Goal: Task Accomplishment & Management: Manage account settings

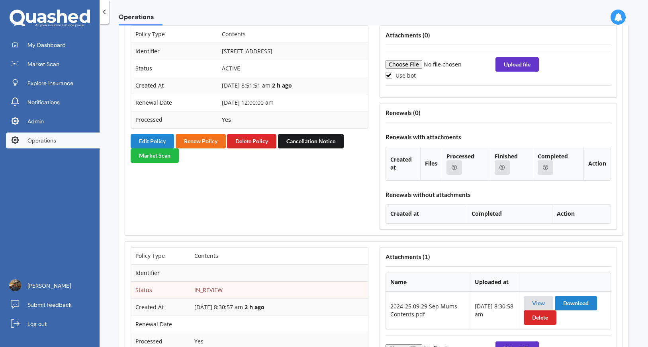
scroll to position [880, 0]
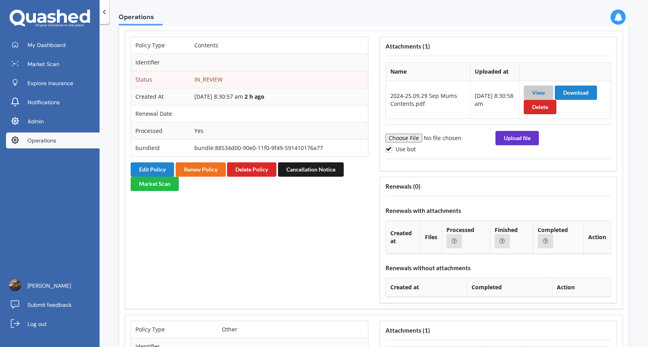
click at [532, 94] on link "View" at bounding box center [538, 92] width 13 height 7
click at [161, 168] on button "Edit Policy" at bounding box center [152, 169] width 43 height 14
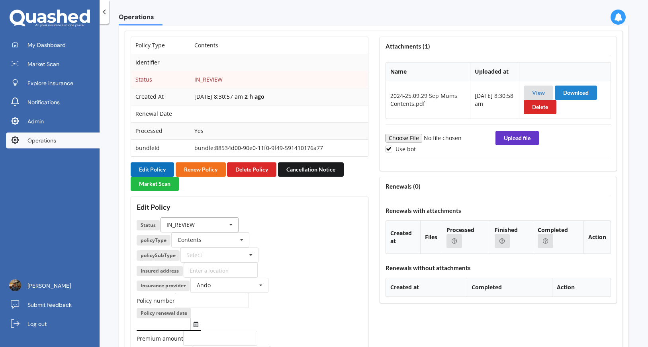
scroll to position [969, 0]
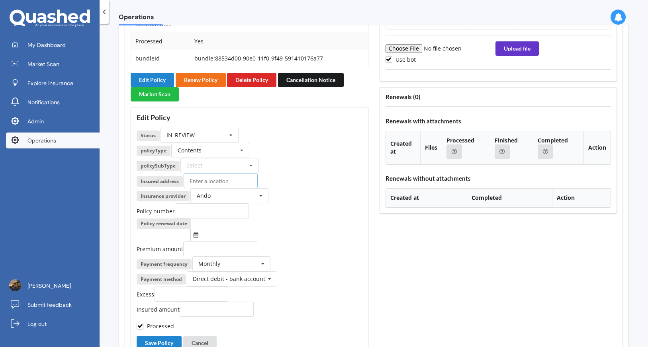
click at [210, 184] on input at bounding box center [220, 180] width 74 height 15
type input "20 Alfriston Road, Manurewa East, Auckland 2102"
click at [193, 306] on input "number" at bounding box center [216, 309] width 74 height 15
type input "30000"
click at [205, 247] on input "number" at bounding box center [220, 248] width 74 height 15
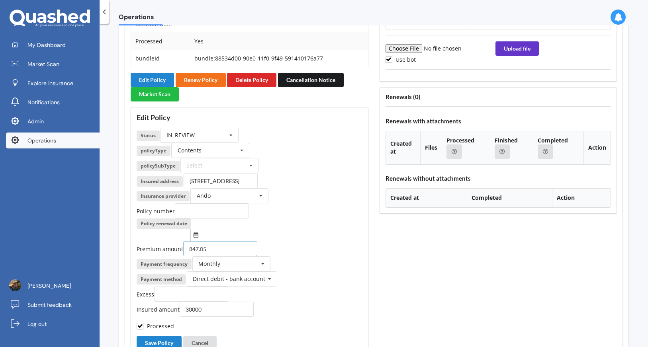
type input "847.05"
click at [180, 236] on input "text" at bounding box center [164, 235] width 54 height 12
type input "01/10/2025"
click at [199, 295] on input "number" at bounding box center [191, 294] width 74 height 15
type input "1000"
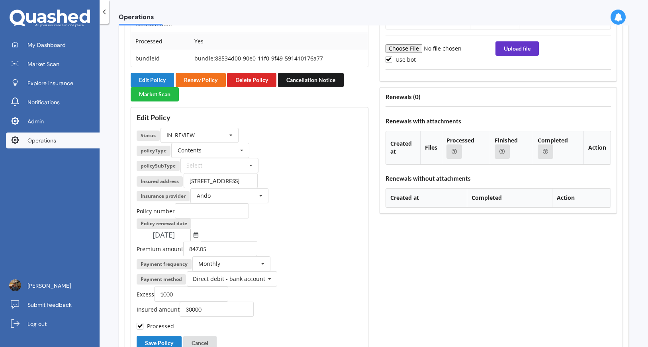
click at [293, 256] on div "Premium amount 847.05" at bounding box center [250, 248] width 226 height 15
click at [226, 168] on div "Select Comprehensive" at bounding box center [219, 165] width 78 height 15
click at [228, 179] on div "Comprehensive" at bounding box center [219, 180] width 77 height 15
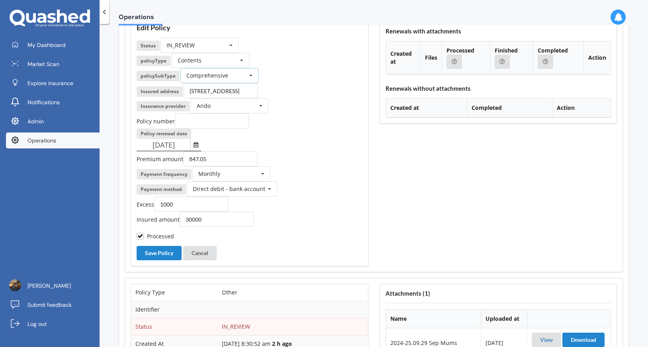
scroll to position [1067, 0]
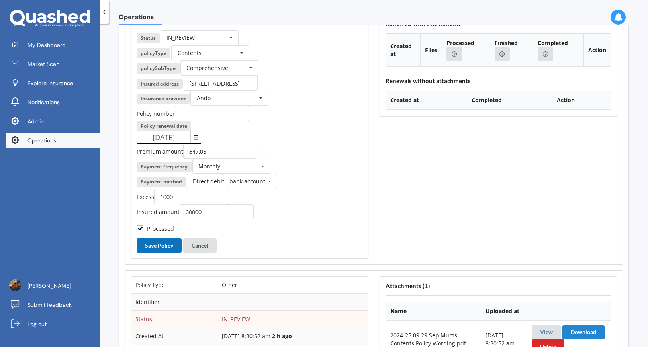
click at [172, 248] on button "Save Policy" at bounding box center [159, 245] width 45 height 14
click at [209, 113] on input "text" at bounding box center [212, 113] width 74 height 15
paste input "PER-P0076766"
type input "PER-P0076766"
click at [296, 137] on div "01/10/2025 Sep 2025 Today Mo Tu We Th Fr Sa Su 01 02 03 04 05 06 07 08 09 10 11…" at bounding box center [250, 137] width 226 height 12
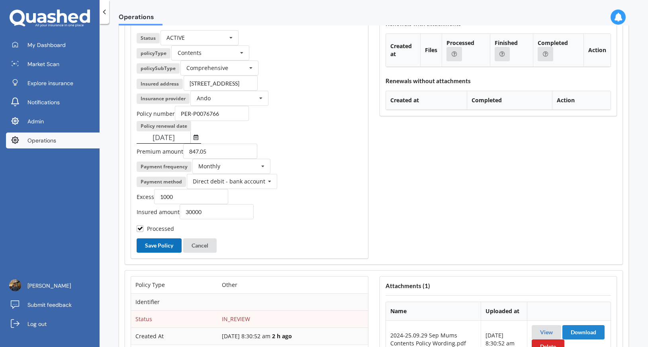
click at [164, 243] on button "Save Policy" at bounding box center [159, 245] width 45 height 14
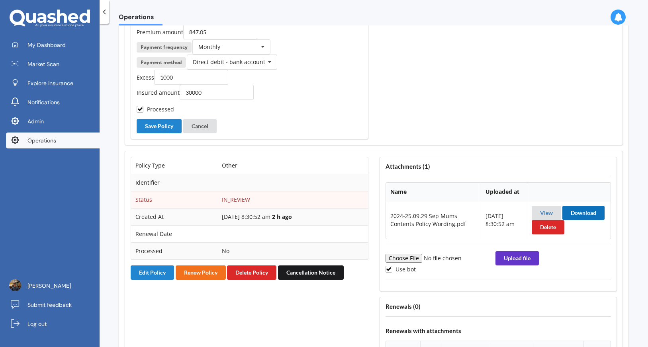
click at [562, 220] on button "Download" at bounding box center [583, 213] width 42 height 14
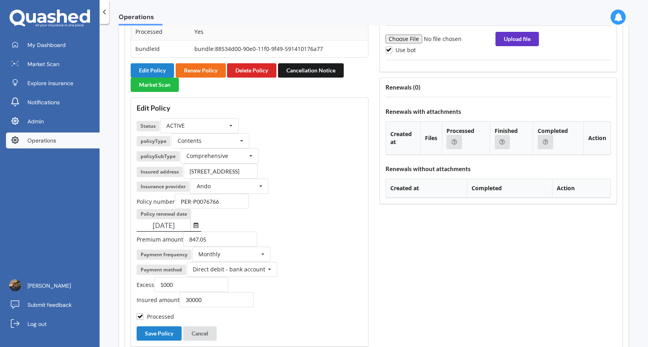
scroll to position [962, 0]
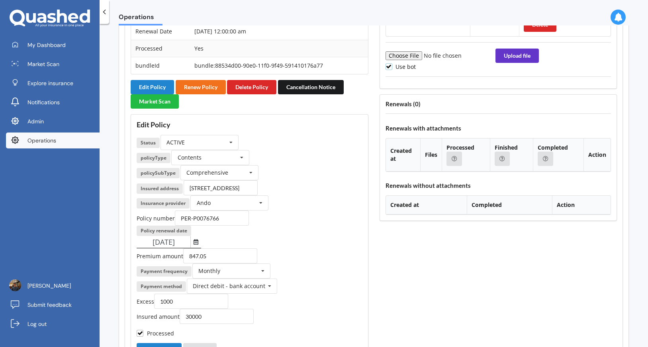
click at [402, 70] on label "Use bot" at bounding box center [400, 66] width 31 height 7
checkbox input "false"
click at [404, 53] on input "file" at bounding box center [439, 55] width 108 height 9
type input "C:\fakepath\2024-25.09.29 Sep Mums Contents Policy Wording.pdf"
click at [513, 56] on button "Upload file" at bounding box center [516, 56] width 43 height 14
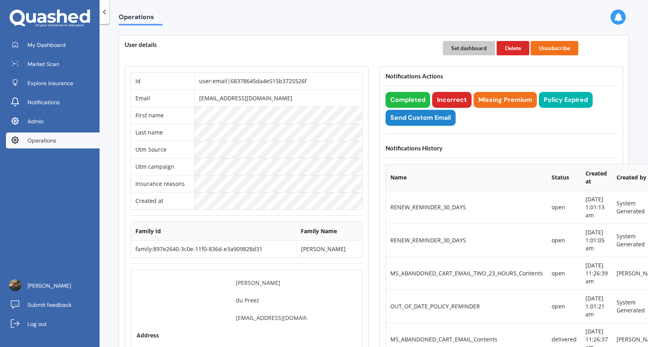
click at [461, 50] on button "Set dashboard" at bounding box center [469, 48] width 52 height 14
click at [40, 41] on span "My Dashboard" at bounding box center [46, 45] width 38 height 8
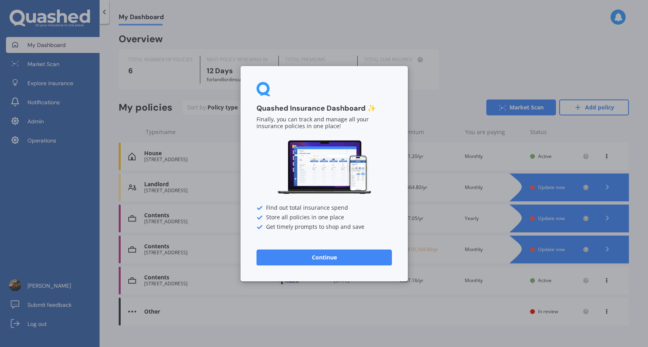
click at [317, 261] on button "Continue" at bounding box center [323, 257] width 135 height 16
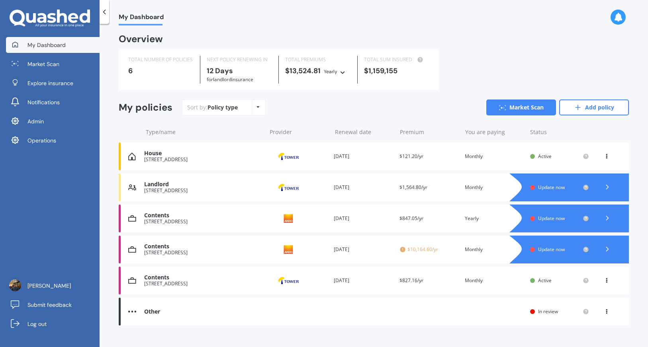
click at [450, 256] on div "Contents 20 Alfriston Road, Manurewa East, Auckland 2102 Provider Renewal date …" at bounding box center [374, 250] width 510 height 28
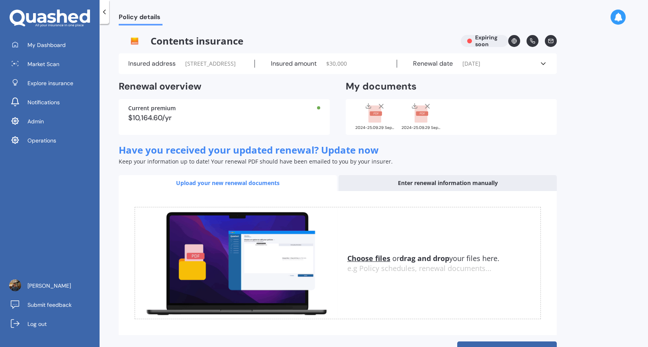
click at [372, 130] on div "2024-25.09.29 Sep Mums Contents Policy Wording.pdf" at bounding box center [375, 116] width 40 height 28
click at [417, 130] on div "2024-25.09.29 Sep Mums Contents.pdf" at bounding box center [421, 128] width 40 height 4
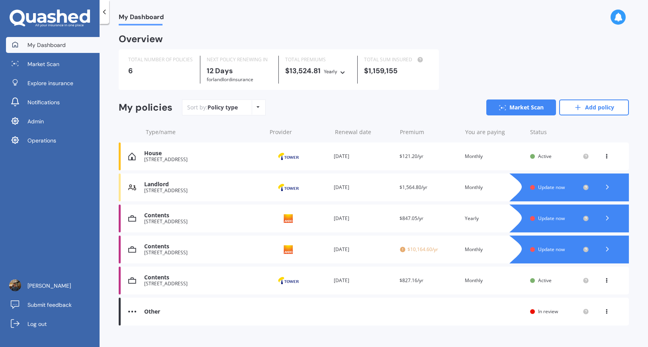
click at [423, 250] on span "$10,164.60/yr" at bounding box center [428, 250] width 59 height 8
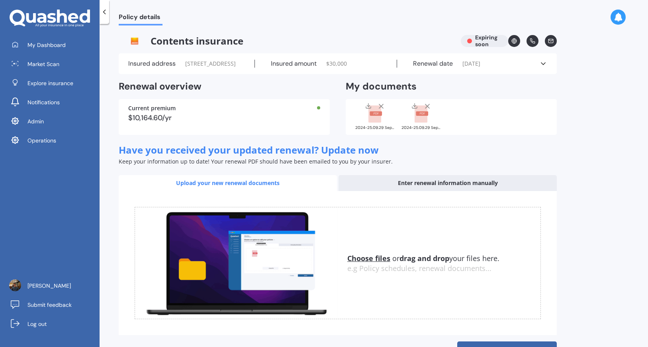
click at [516, 68] on div "Renewal date 01/10/2025" at bounding box center [468, 64] width 142 height 8
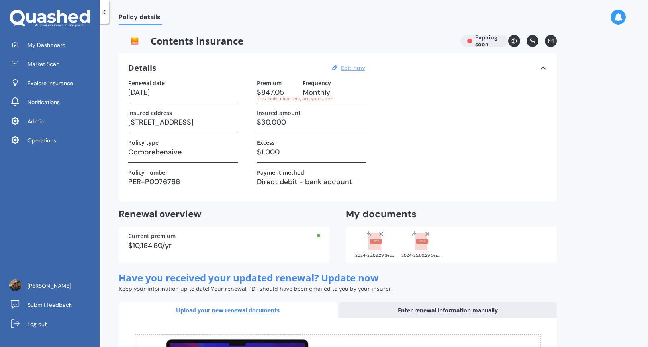
click at [345, 68] on u "Edit now" at bounding box center [353, 68] width 24 height 8
select select "01"
select select "10"
select select "2025"
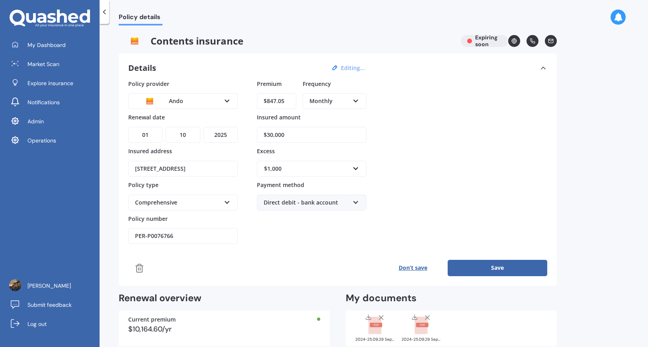
click at [345, 99] on div "Monthly" at bounding box center [329, 101] width 40 height 9
click at [346, 119] on div "Yearly" at bounding box center [334, 116] width 62 height 14
click at [480, 262] on button "Save" at bounding box center [496, 268] width 99 height 16
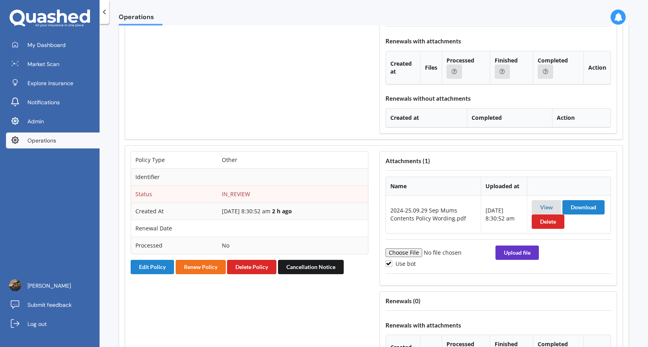
scroll to position [1187, 0]
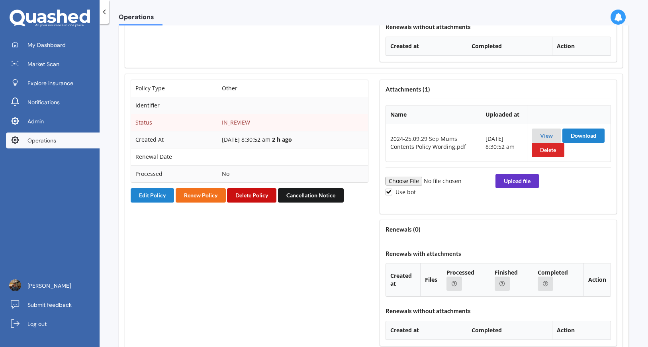
click at [252, 193] on button "Delete Policy" at bounding box center [251, 195] width 49 height 14
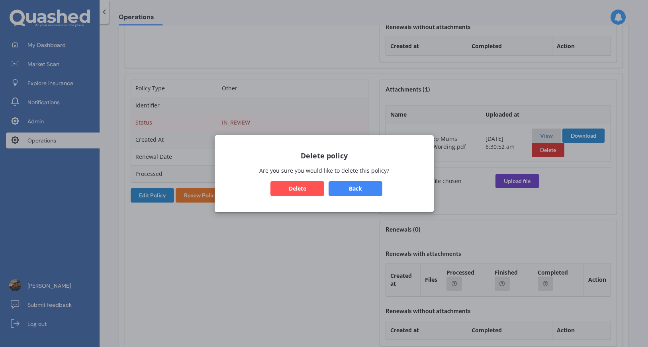
click at [310, 185] on button "Delete" at bounding box center [297, 188] width 54 height 15
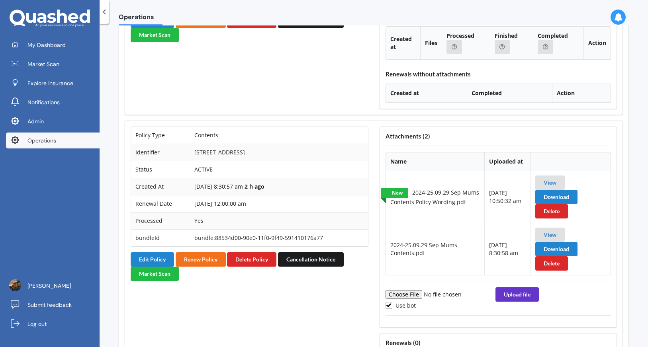
scroll to position [787, 0]
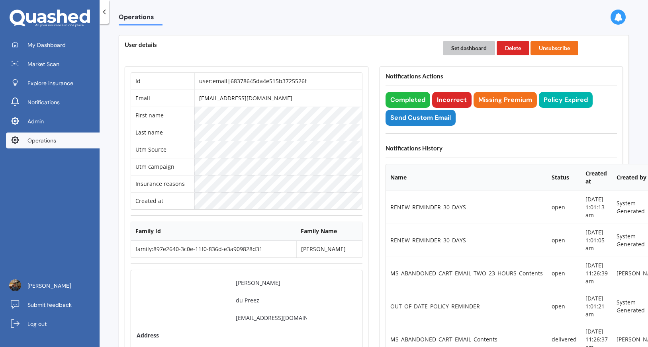
click at [468, 52] on button "Set dashboard" at bounding box center [469, 48] width 52 height 14
drag, startPoint x: 285, startPoint y: 104, endPoint x: 208, endPoint y: 101, distance: 76.9
click at [208, 101] on td "[EMAIL_ADDRESS][DOMAIN_NAME]" at bounding box center [277, 98] width 167 height 17
copy td "[EMAIL_ADDRESS][DOMAIN_NAME]"
click at [456, 49] on button "Set dashboard" at bounding box center [469, 48] width 52 height 14
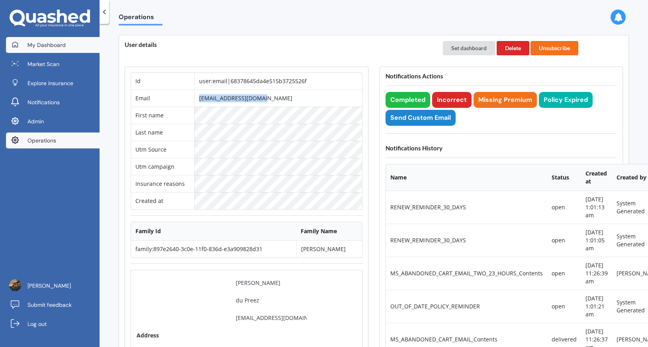
click at [74, 44] on link "My Dashboard" at bounding box center [53, 45] width 94 height 16
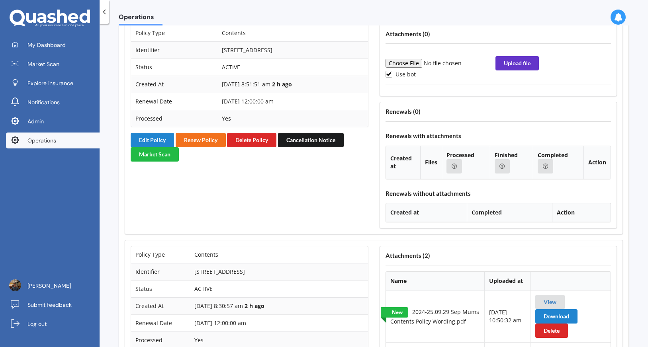
scroll to position [648, 0]
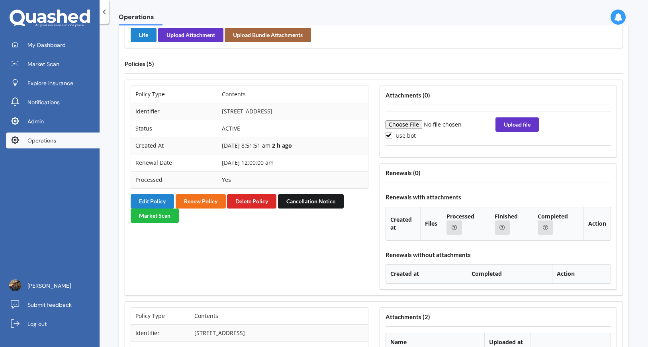
scroll to position [641, 0]
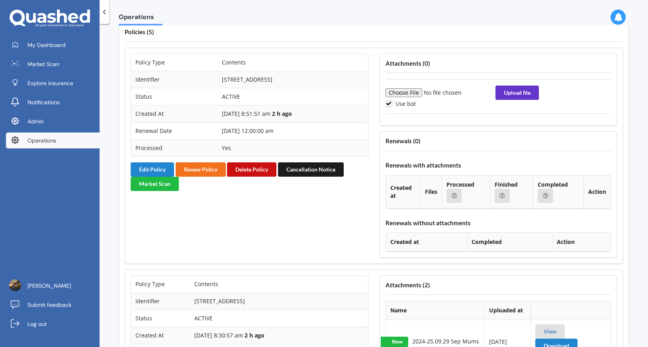
click at [258, 175] on button "Delete Policy" at bounding box center [251, 169] width 49 height 14
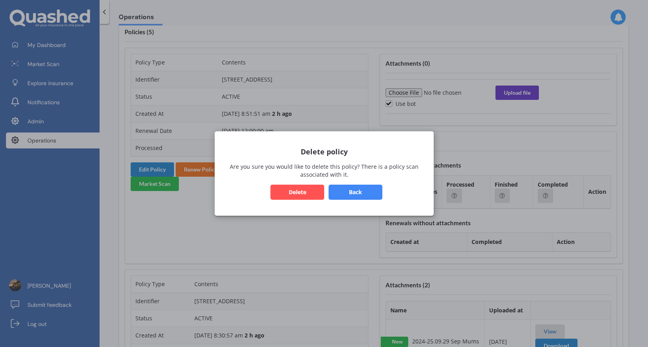
click at [357, 194] on button "Back" at bounding box center [355, 192] width 54 height 15
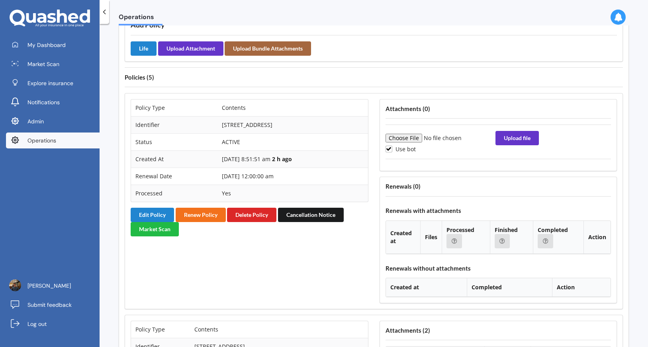
scroll to position [531, 0]
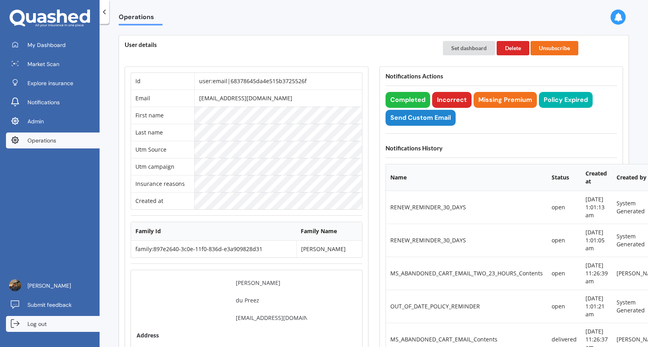
click at [75, 323] on link "Log out" at bounding box center [53, 324] width 94 height 16
